Goal: Obtain resource: Download file/media

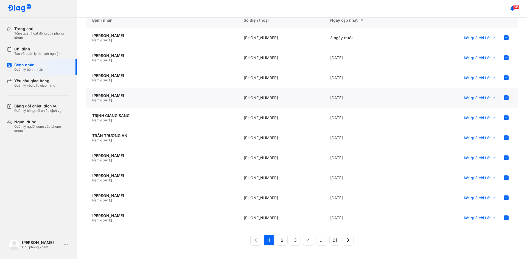
scroll to position [54, 0]
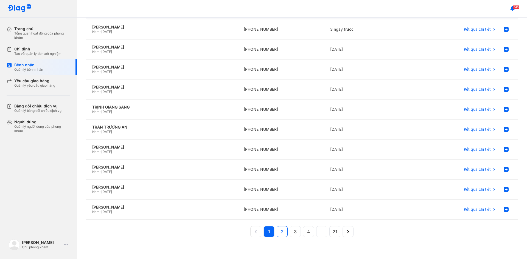
click at [281, 232] on span "2" at bounding box center [282, 232] width 3 height 7
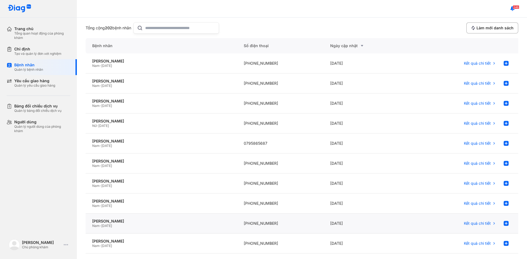
scroll to position [0, 0]
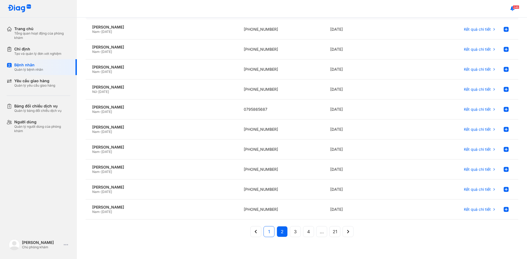
click at [277, 232] on button "1" at bounding box center [282, 231] width 11 height 11
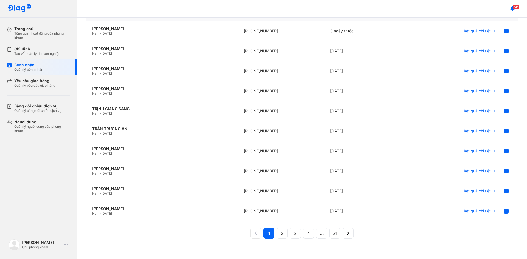
scroll to position [54, 0]
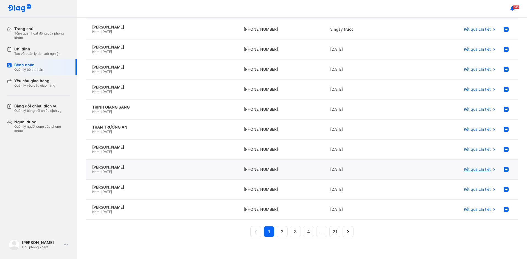
click at [476, 172] on div "Kết quả chi tiết" at bounding box center [480, 169] width 32 height 11
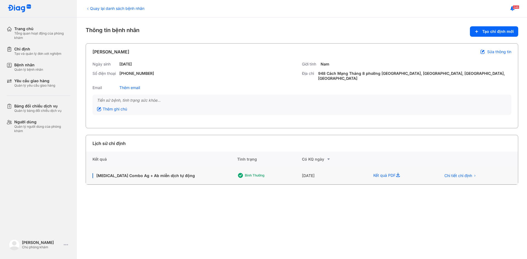
click at [380, 175] on div "Kết quả PDF" at bounding box center [401, 176] width 68 height 18
click at [449, 176] on span "Chi tiết chỉ định" at bounding box center [458, 175] width 28 height 5
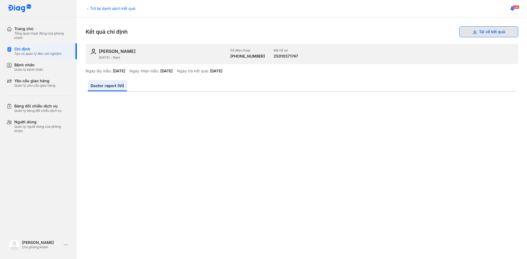
click at [483, 36] on button "Tải về kết quả" at bounding box center [488, 31] width 59 height 11
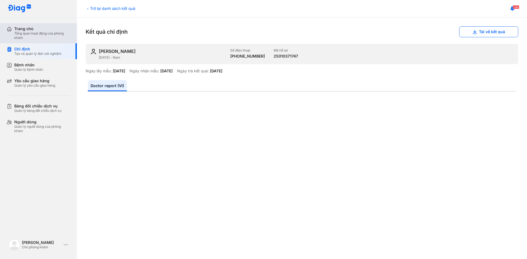
click at [54, 30] on div "Trang chủ" at bounding box center [42, 28] width 56 height 5
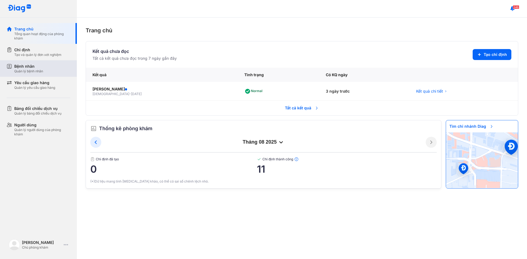
click at [54, 70] on div "Bệnh nhân Quản lý bệnh nhân" at bounding box center [42, 69] width 56 height 10
